Goal: Information Seeking & Learning: Learn about a topic

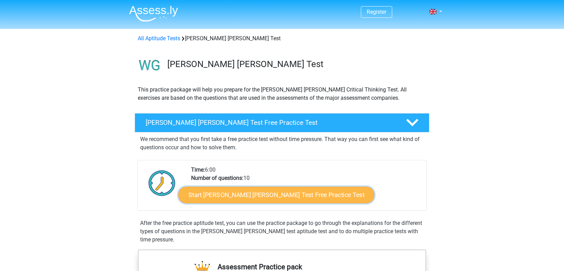
click at [210, 196] on link "Start Watson Glaser Test Free Practice Test" at bounding box center [276, 195] width 196 height 17
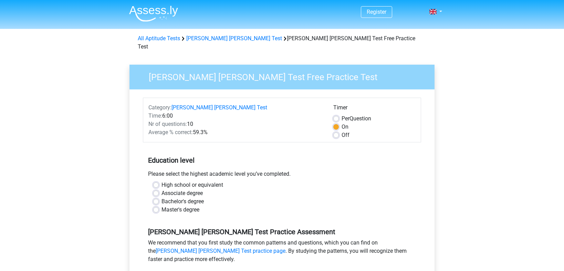
click at [161, 206] on label "Master's degree" at bounding box center [180, 210] width 38 height 8
click at [157, 206] on input "Master's degree" at bounding box center [156, 209] width 6 height 7
radio input "true"
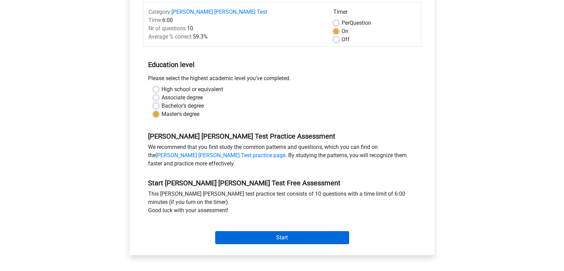
scroll to position [102, 0]
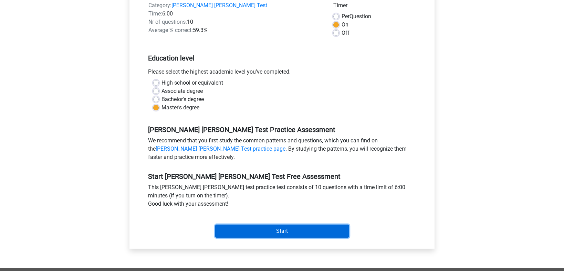
click at [243, 225] on input "Start" at bounding box center [282, 231] width 134 height 13
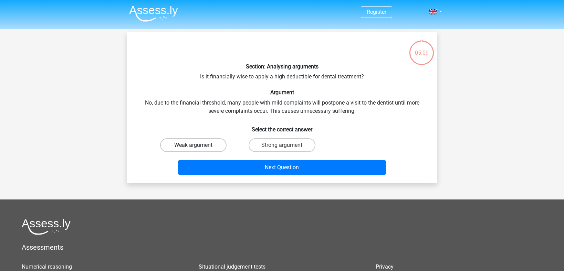
click at [215, 144] on label "Weak argument" at bounding box center [193, 145] width 66 height 14
click at [198, 145] on input "Weak argument" at bounding box center [195, 147] width 4 height 4
radio input "true"
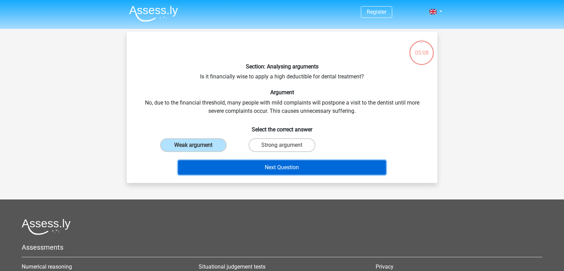
click at [258, 167] on button "Next Question" at bounding box center [282, 167] width 208 height 14
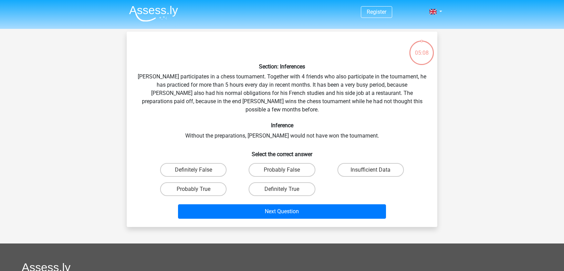
scroll to position [32, 0]
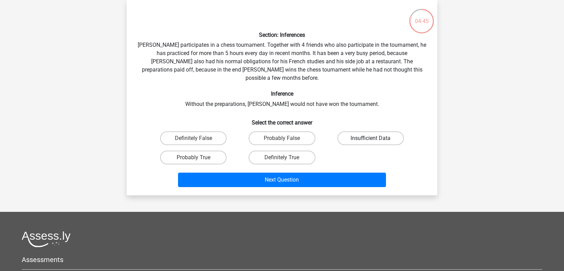
click at [352, 134] on label "Insufficient Data" at bounding box center [370, 138] width 66 height 14
click at [370, 138] on input "Insufficient Data" at bounding box center [372, 140] width 4 height 4
radio input "true"
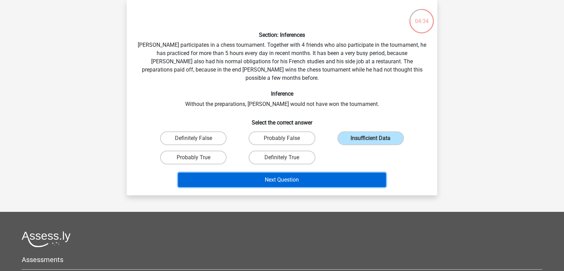
click at [296, 173] on button "Next Question" at bounding box center [282, 180] width 208 height 14
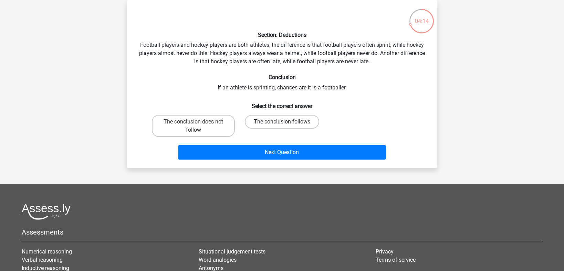
click at [288, 123] on label "The conclusion follows" at bounding box center [282, 122] width 74 height 14
click at [286, 123] on input "The conclusion follows" at bounding box center [284, 124] width 4 height 4
radio input "true"
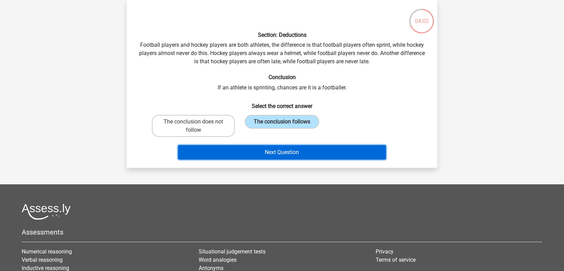
click at [286, 150] on button "Next Question" at bounding box center [282, 152] width 208 height 14
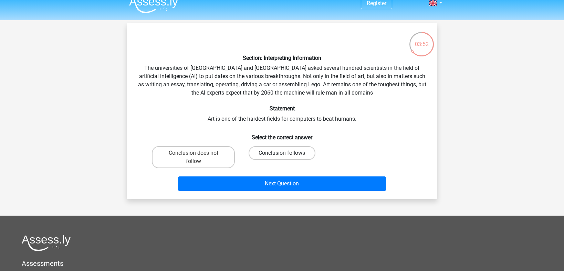
scroll to position [9, 0]
click at [269, 152] on label "Conclusion follows" at bounding box center [282, 153] width 66 height 14
click at [282, 153] on input "Conclusion follows" at bounding box center [284, 155] width 4 height 4
radio input "true"
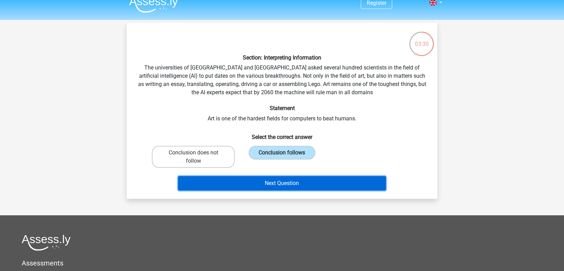
click at [305, 181] on button "Next Question" at bounding box center [282, 183] width 208 height 14
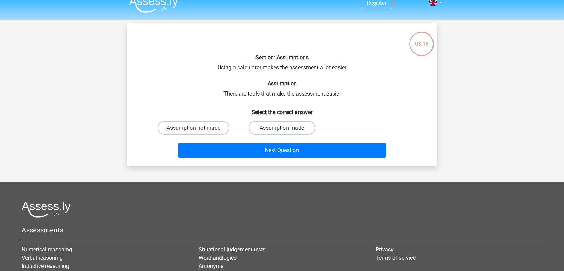
click at [276, 130] on label "Assumption made" at bounding box center [282, 128] width 66 height 14
click at [282, 130] on input "Assumption made" at bounding box center [284, 130] width 4 height 4
radio input "true"
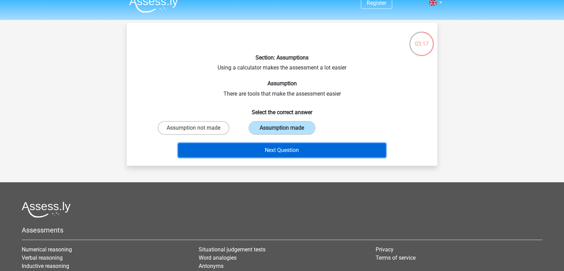
click at [281, 149] on button "Next Question" at bounding box center [282, 150] width 208 height 14
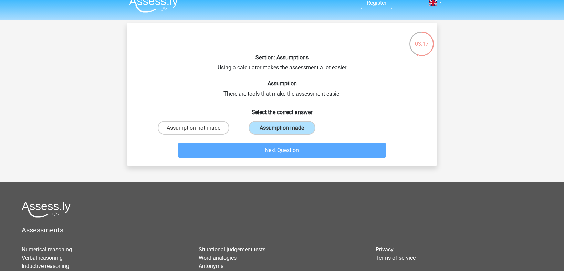
scroll to position [32, 0]
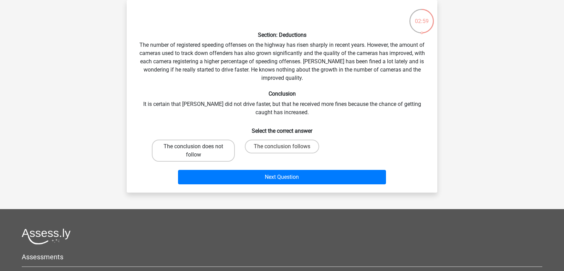
click at [216, 151] on label "The conclusion does not follow" at bounding box center [193, 151] width 83 height 22
click at [198, 151] on input "The conclusion does not follow" at bounding box center [195, 149] width 4 height 4
radio input "true"
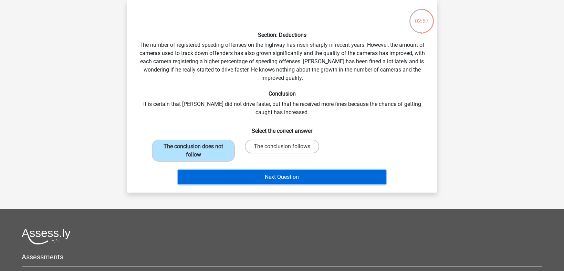
click at [243, 177] on button "Next Question" at bounding box center [282, 177] width 208 height 14
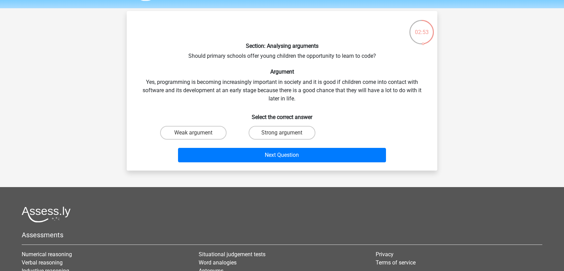
scroll to position [19, 0]
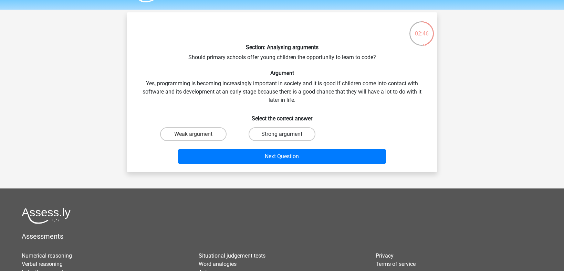
click at [272, 131] on label "Strong argument" at bounding box center [282, 134] width 66 height 14
click at [282, 134] on input "Strong argument" at bounding box center [284, 136] width 4 height 4
radio input "true"
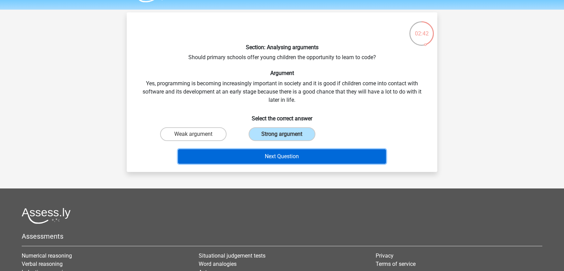
click at [252, 155] on button "Next Question" at bounding box center [282, 156] width 208 height 14
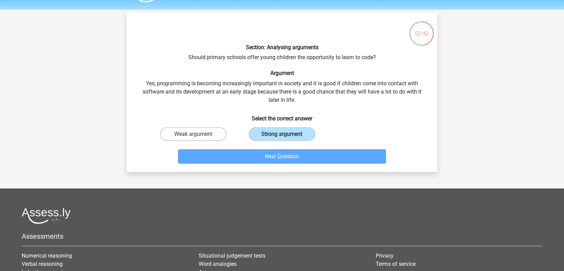
scroll to position [32, 0]
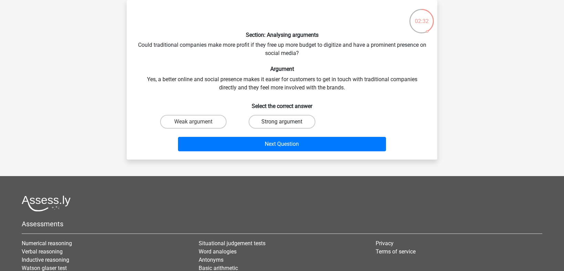
click at [264, 125] on label "Strong argument" at bounding box center [282, 122] width 66 height 14
click at [282, 125] on input "Strong argument" at bounding box center [284, 124] width 4 height 4
radio input "true"
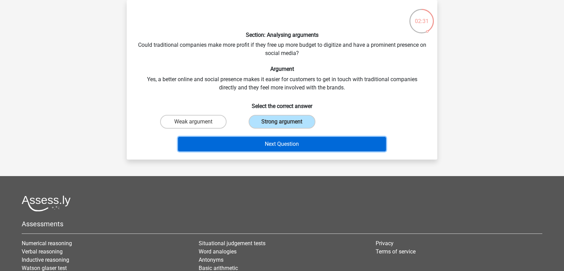
click at [259, 140] on button "Next Question" at bounding box center [282, 144] width 208 height 14
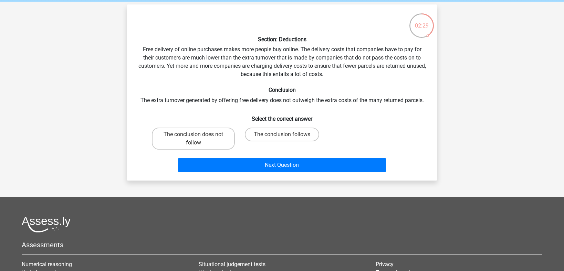
scroll to position [26, 0]
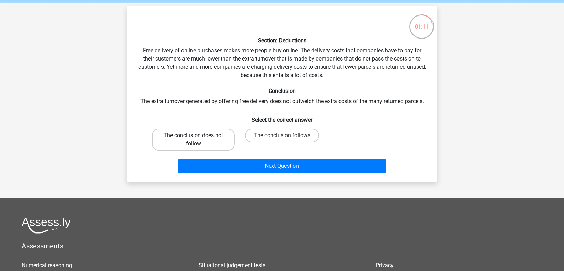
click at [230, 139] on label "The conclusion does not follow" at bounding box center [193, 140] width 83 height 22
click at [198, 139] on input "The conclusion does not follow" at bounding box center [195, 138] width 4 height 4
radio input "true"
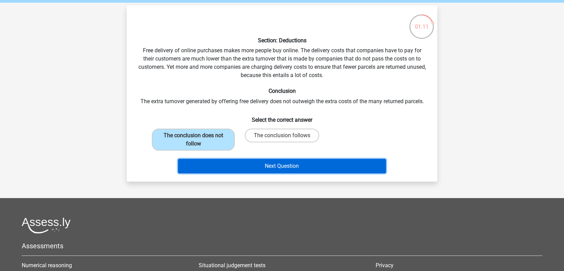
click at [230, 168] on button "Next Question" at bounding box center [282, 166] width 208 height 14
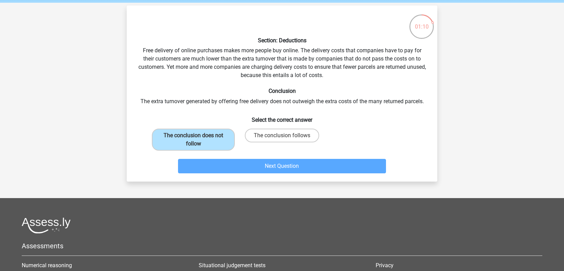
scroll to position [32, 0]
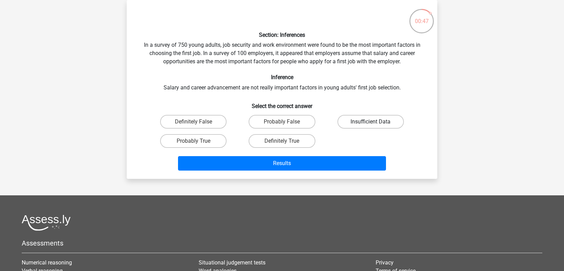
click at [383, 120] on label "Insufficient Data" at bounding box center [370, 122] width 66 height 14
click at [375, 122] on input "Insufficient Data" at bounding box center [372, 124] width 4 height 4
radio input "true"
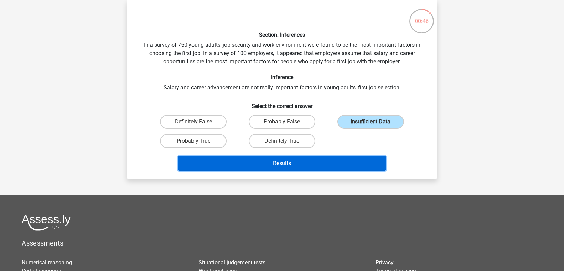
click at [326, 160] on button "Results" at bounding box center [282, 163] width 208 height 14
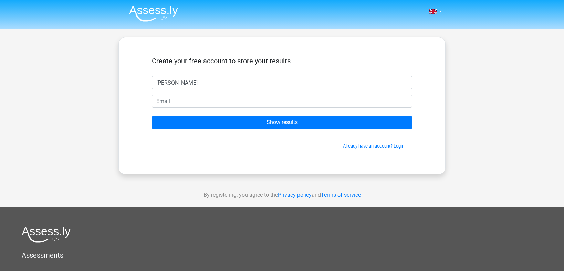
type input "Isabel"
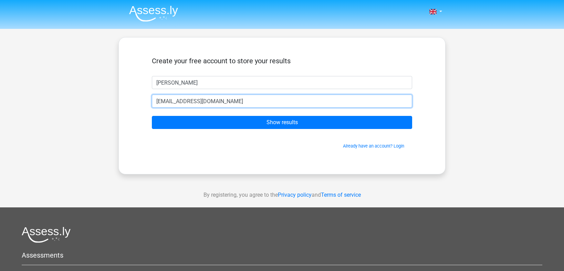
type input "isasuckling@gmail.com"
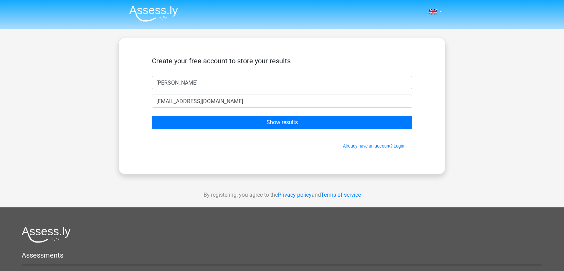
click at [331, 129] on form "Create your free account to store your results Isabel isasuckling@gmail.com Sho…" at bounding box center [282, 103] width 260 height 93
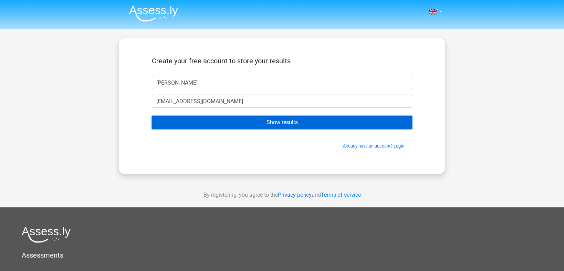
click at [334, 126] on input "Show results" at bounding box center [282, 122] width 260 height 13
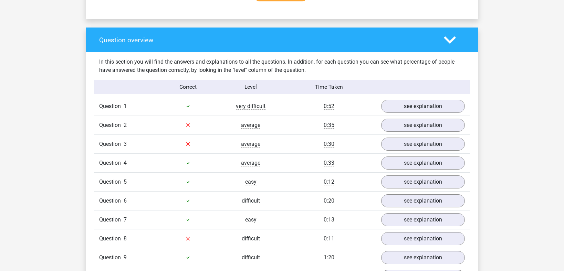
scroll to position [514, 0]
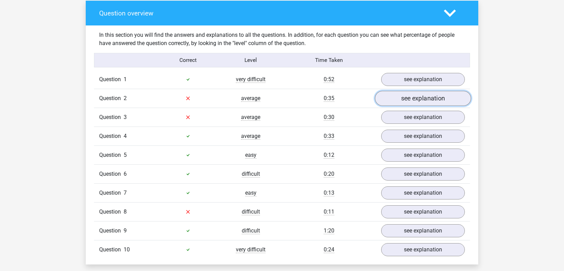
click at [387, 96] on link "see explanation" at bounding box center [423, 98] width 96 height 15
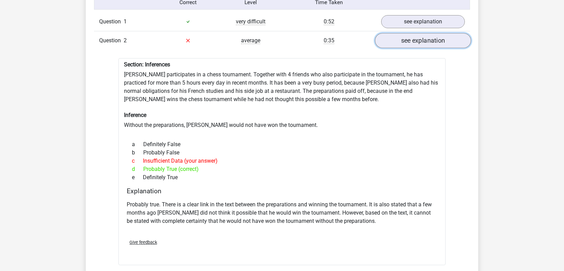
scroll to position [696, 0]
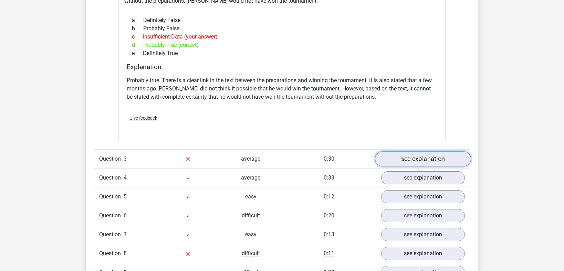
click at [411, 156] on link "see explanation" at bounding box center [423, 158] width 96 height 15
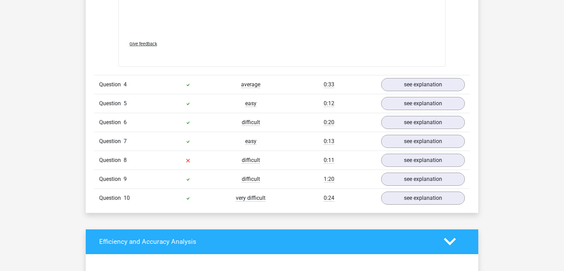
scroll to position [1280, 0]
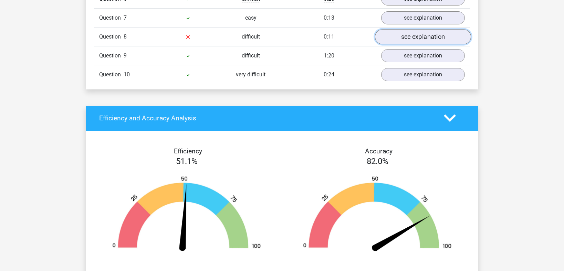
click at [438, 38] on link "see explanation" at bounding box center [423, 36] width 96 height 15
